Goal: Task Accomplishment & Management: Use online tool/utility

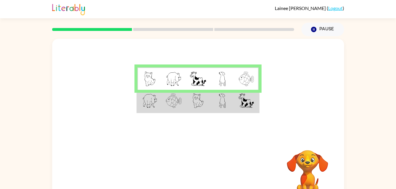
click at [227, 101] on td at bounding box center [222, 101] width 24 height 23
click at [204, 106] on td at bounding box center [198, 101] width 24 height 23
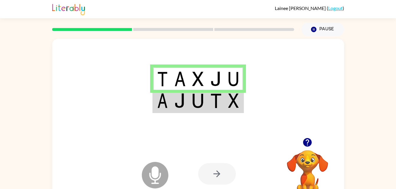
click at [222, 104] on td at bounding box center [216, 101] width 18 height 23
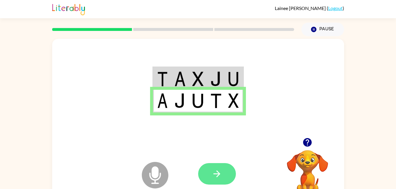
click at [220, 174] on icon "button" at bounding box center [217, 174] width 7 height 7
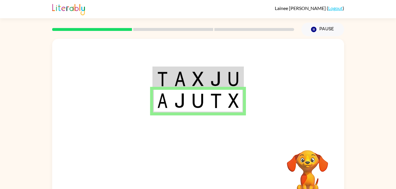
click at [204, 82] on img at bounding box center [197, 79] width 11 height 15
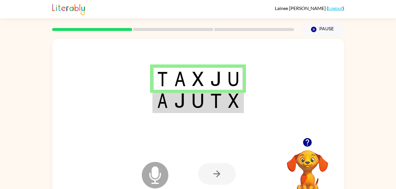
click at [223, 105] on td at bounding box center [216, 101] width 18 height 23
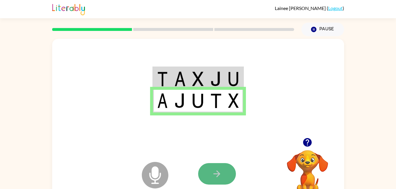
click at [226, 168] on button "button" at bounding box center [217, 174] width 38 height 22
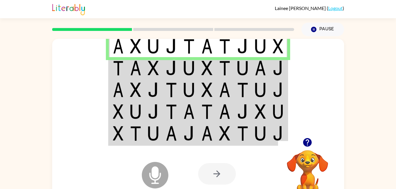
click at [166, 67] on img at bounding box center [171, 68] width 11 height 15
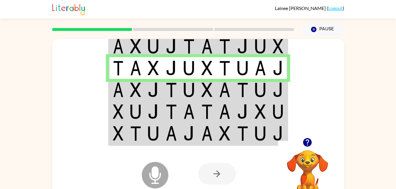
click at [262, 88] on img at bounding box center [260, 90] width 11 height 15
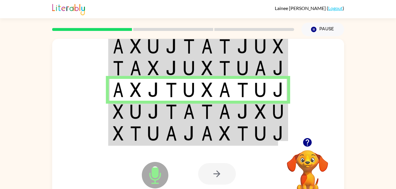
click at [186, 47] on img at bounding box center [188, 46] width 11 height 15
click at [207, 71] on img at bounding box center [206, 68] width 11 height 15
click at [216, 116] on td at bounding box center [225, 112] width 18 height 22
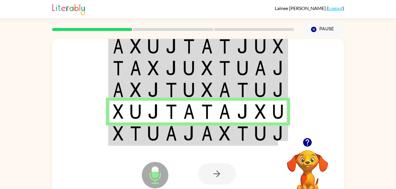
click at [225, 139] on img at bounding box center [224, 133] width 11 height 15
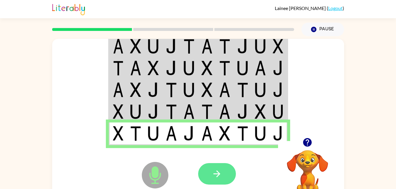
click at [224, 174] on button "button" at bounding box center [217, 174] width 38 height 22
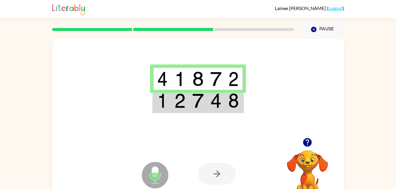
click at [227, 104] on td at bounding box center [234, 101] width 18 height 23
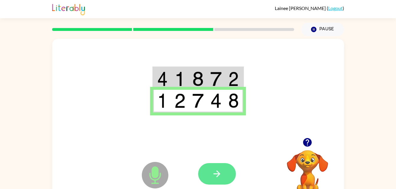
click at [215, 174] on icon "button" at bounding box center [217, 174] width 7 height 7
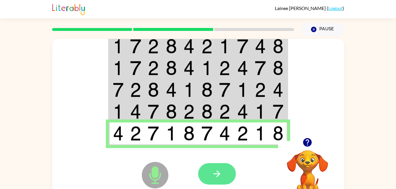
click at [214, 173] on icon "button" at bounding box center [217, 174] width 10 height 10
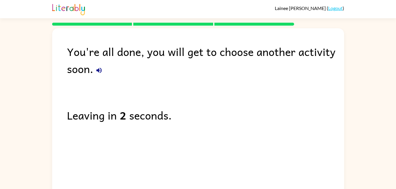
click at [99, 74] on button "button" at bounding box center [99, 71] width 12 height 12
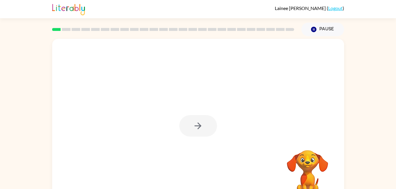
click at [214, 97] on div at bounding box center [198, 123] width 292 height 168
click at [197, 129] on icon "button" at bounding box center [198, 126] width 10 height 10
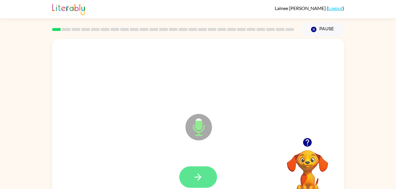
click at [196, 176] on icon "button" at bounding box center [198, 177] width 10 height 10
click at [205, 173] on button "button" at bounding box center [198, 178] width 38 height 22
click at [205, 175] on button "button" at bounding box center [198, 178] width 38 height 22
click at [201, 172] on icon "button" at bounding box center [198, 177] width 10 height 10
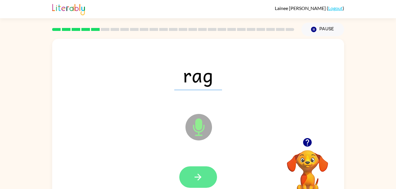
click at [198, 188] on button "button" at bounding box center [198, 178] width 38 height 22
click at [199, 174] on icon "button" at bounding box center [198, 177] width 10 height 10
click at [206, 167] on button "button" at bounding box center [198, 178] width 38 height 22
click at [194, 167] on button "button" at bounding box center [198, 178] width 38 height 22
click at [196, 171] on button "button" at bounding box center [198, 178] width 38 height 22
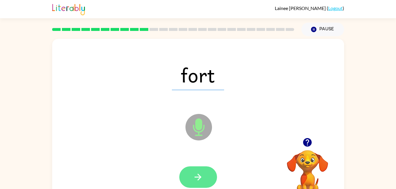
click at [192, 182] on button "button" at bounding box center [198, 178] width 38 height 22
click at [202, 171] on button "button" at bounding box center [198, 178] width 38 height 22
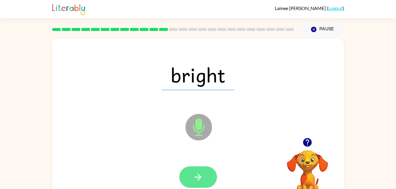
click at [200, 173] on icon "button" at bounding box center [198, 177] width 10 height 10
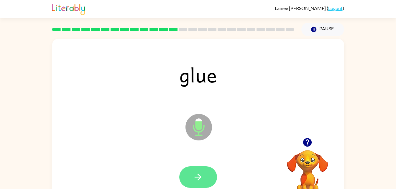
click at [199, 173] on icon "button" at bounding box center [198, 177] width 10 height 10
click at [194, 174] on icon "button" at bounding box center [198, 177] width 10 height 10
click at [203, 183] on button "button" at bounding box center [198, 178] width 38 height 22
click at [195, 171] on button "button" at bounding box center [198, 178] width 38 height 22
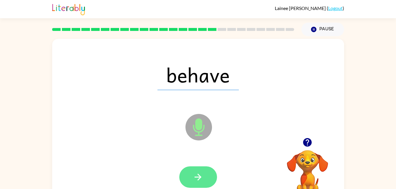
click at [191, 175] on button "button" at bounding box center [198, 178] width 38 height 22
click at [211, 170] on button "button" at bounding box center [198, 178] width 38 height 22
click at [194, 178] on icon "button" at bounding box center [198, 177] width 10 height 10
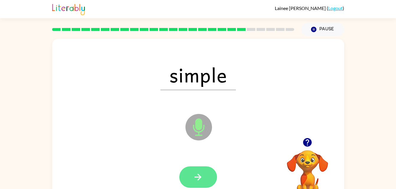
click at [202, 176] on icon "button" at bounding box center [198, 177] width 10 height 10
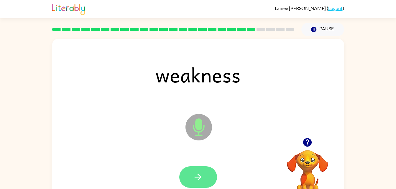
click at [202, 186] on button "button" at bounding box center [198, 178] width 38 height 22
click at [200, 173] on div at bounding box center [198, 178] width 38 height 22
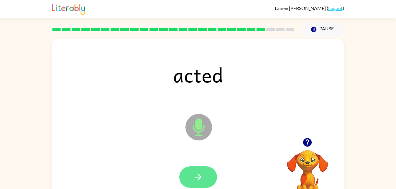
click at [190, 170] on button "button" at bounding box center [198, 178] width 38 height 22
click at [205, 176] on button "button" at bounding box center [198, 178] width 38 height 22
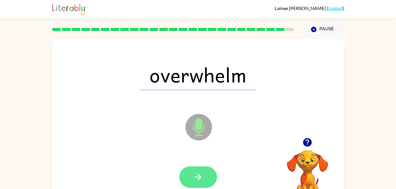
click at [199, 174] on icon "button" at bounding box center [198, 177] width 10 height 10
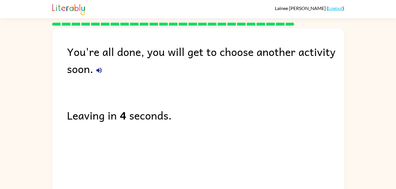
click at [101, 67] on icon "button" at bounding box center [99, 70] width 7 height 7
